Goal: Transaction & Acquisition: Register for event/course

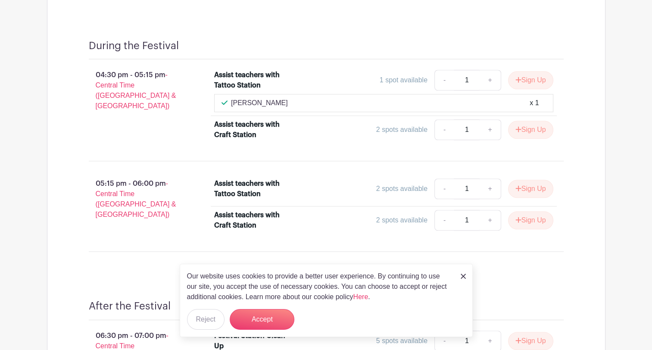
scroll to position [696, 0]
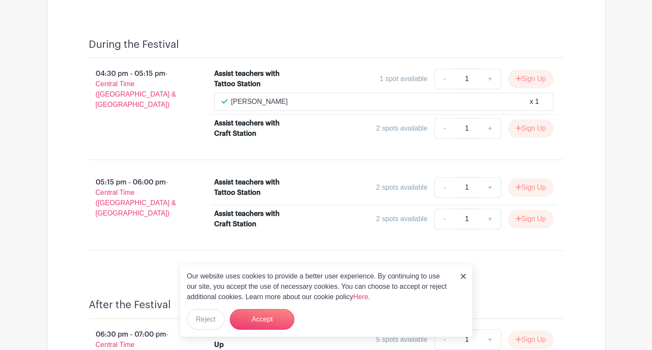
click at [463, 278] on img at bounding box center [463, 276] width 5 height 5
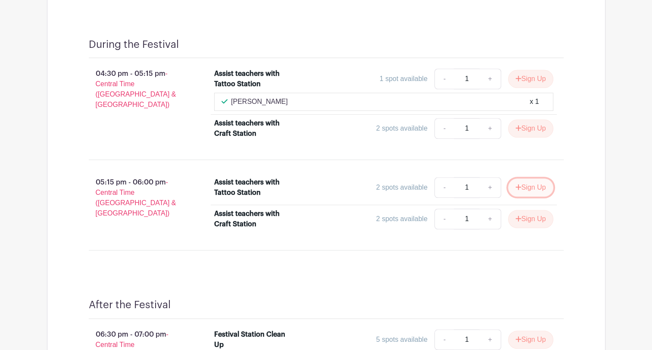
click at [526, 187] on button "Sign Up" at bounding box center [530, 187] width 45 height 18
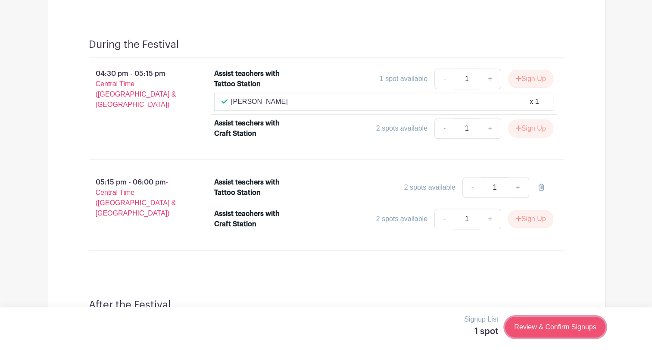
click at [574, 327] on link "Review & Confirm Signups" at bounding box center [555, 327] width 100 height 21
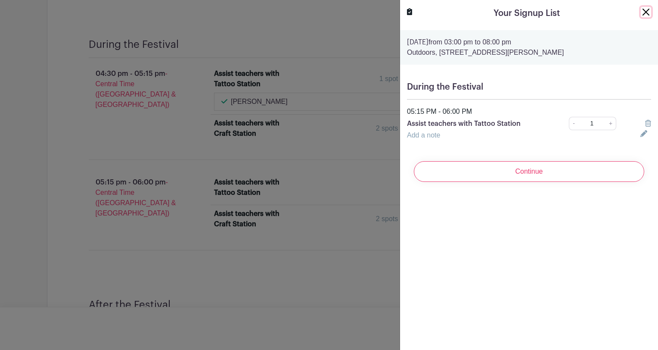
click at [643, 13] on button "Close" at bounding box center [646, 12] width 10 height 10
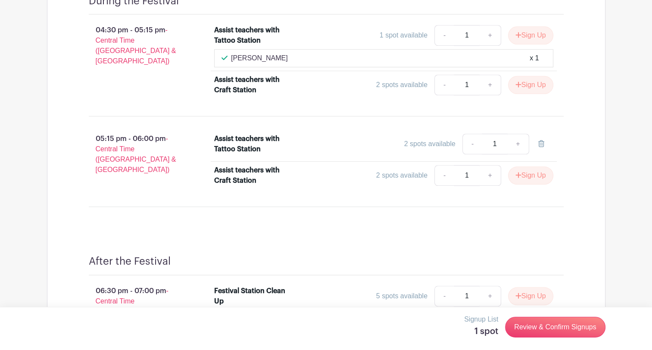
scroll to position [737, 0]
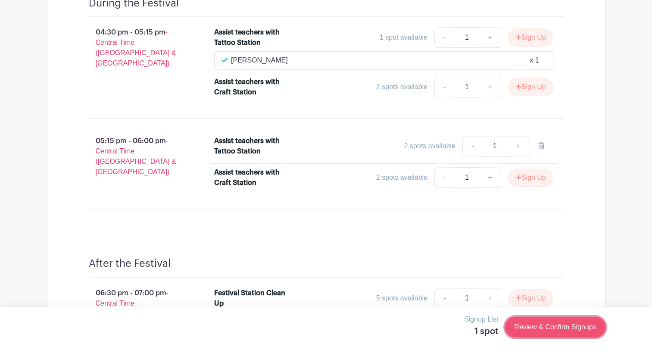
click at [551, 332] on link "Review & Confirm Signups" at bounding box center [555, 327] width 100 height 21
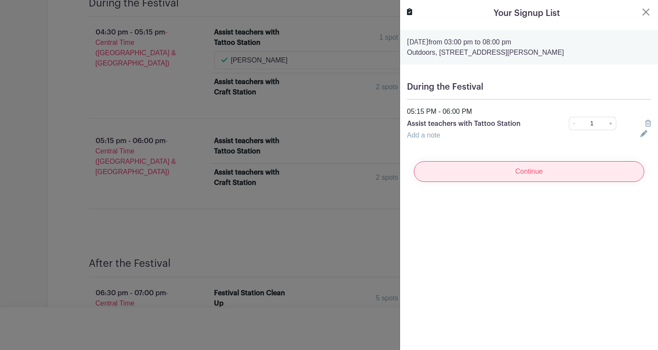
click at [524, 171] on input "Continue" at bounding box center [529, 171] width 231 height 21
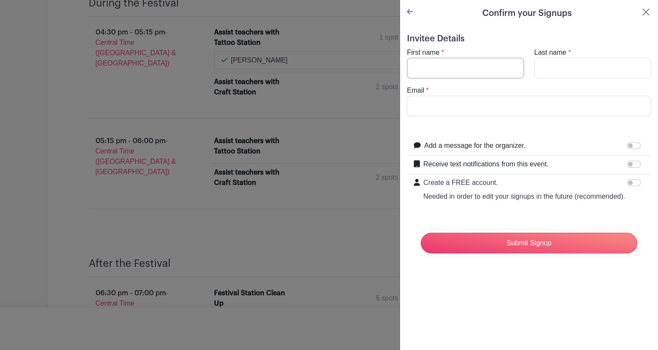
click at [464, 67] on input "First name" at bounding box center [465, 68] width 117 height 21
type input "Jenn"
type input "[PERSON_NAME]"
type input "[EMAIL_ADDRESS][DOMAIN_NAME]"
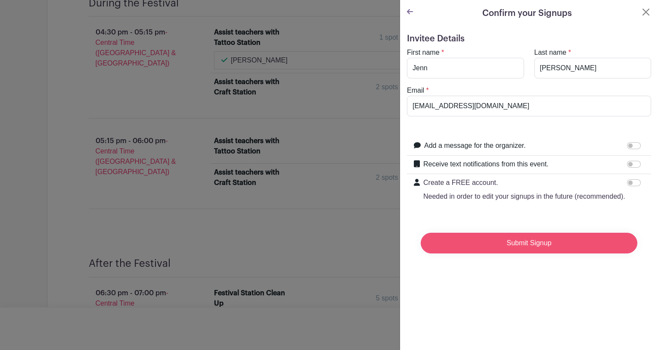
click at [537, 252] on input "Submit Signup" at bounding box center [529, 243] width 217 height 21
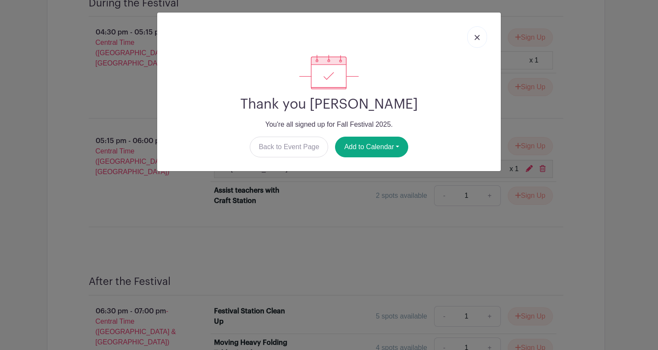
click at [480, 36] on link at bounding box center [477, 37] width 20 height 22
